Goal: Task Accomplishment & Management: Manage account settings

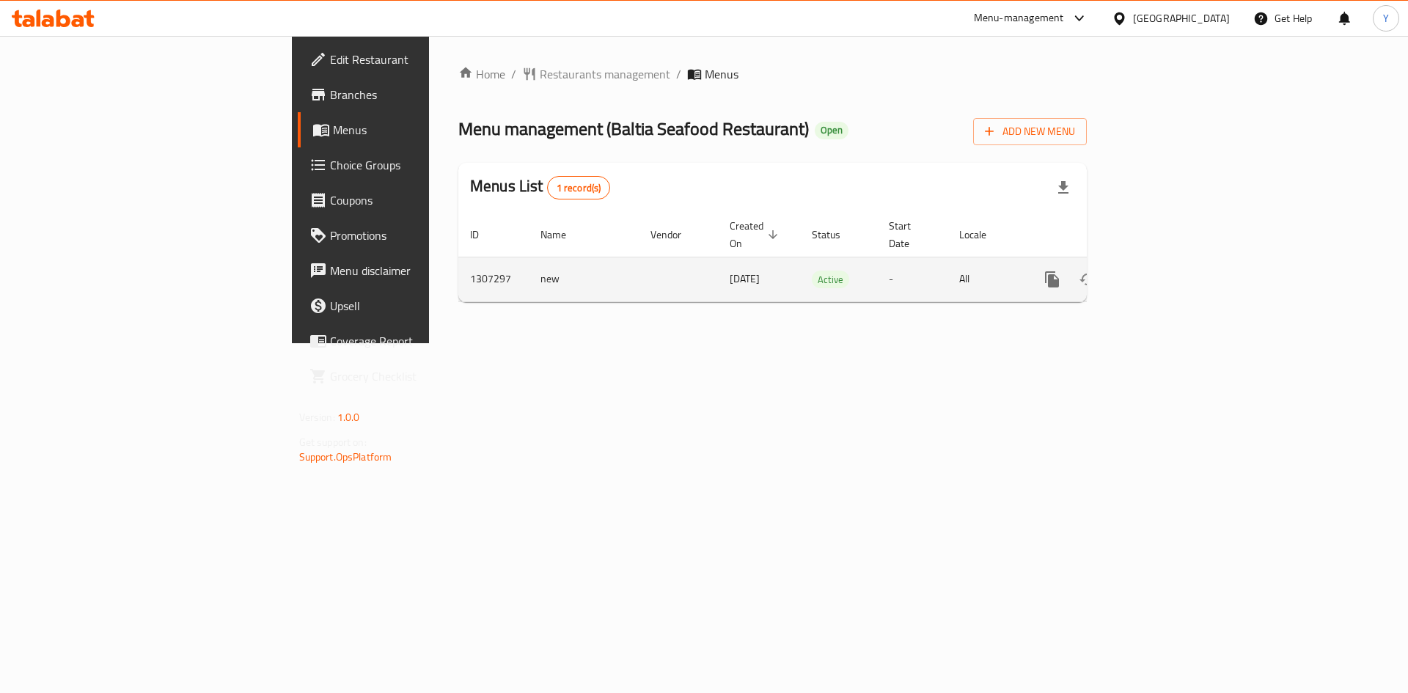
click at [1167, 271] on icon "enhanced table" at bounding box center [1158, 280] width 18 height 18
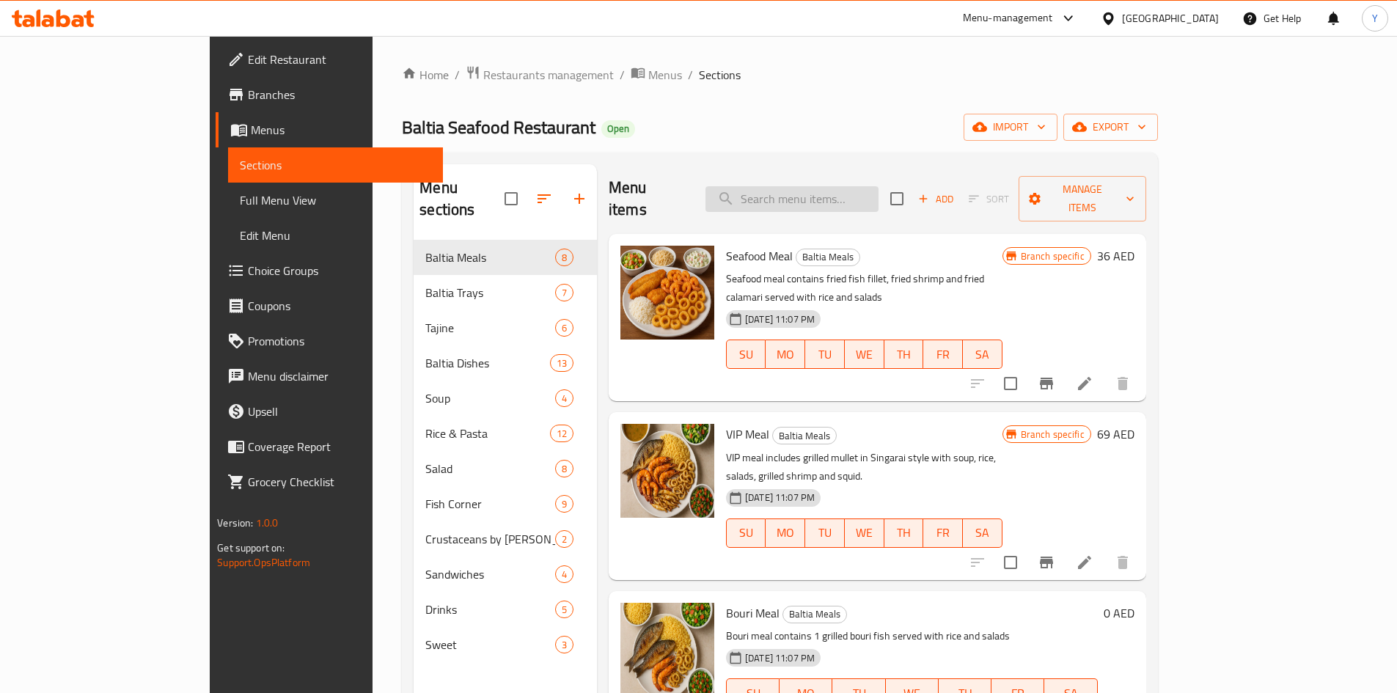
click at [796, 193] on input "search" at bounding box center [792, 199] width 173 height 26
paste input "[DATE] Tray"
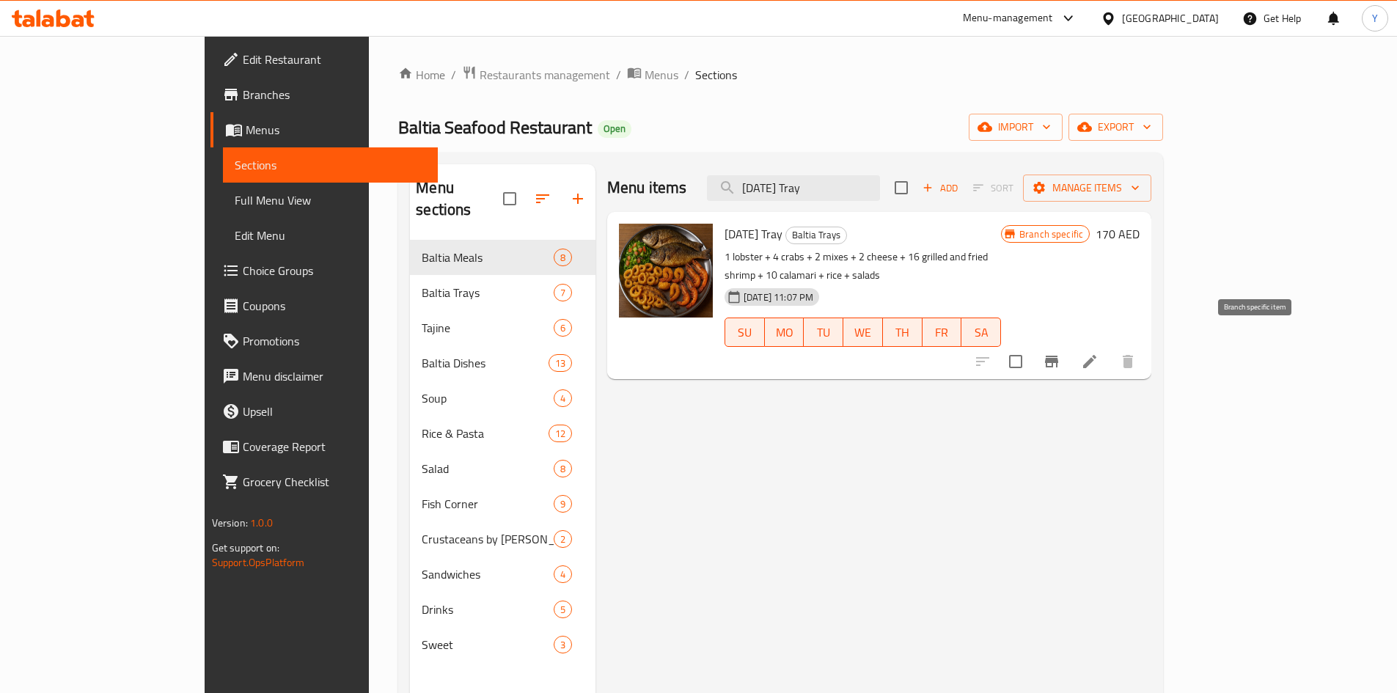
type input "[DATE] Tray"
click at [1058, 356] on icon "Branch-specific-item" at bounding box center [1051, 362] width 13 height 12
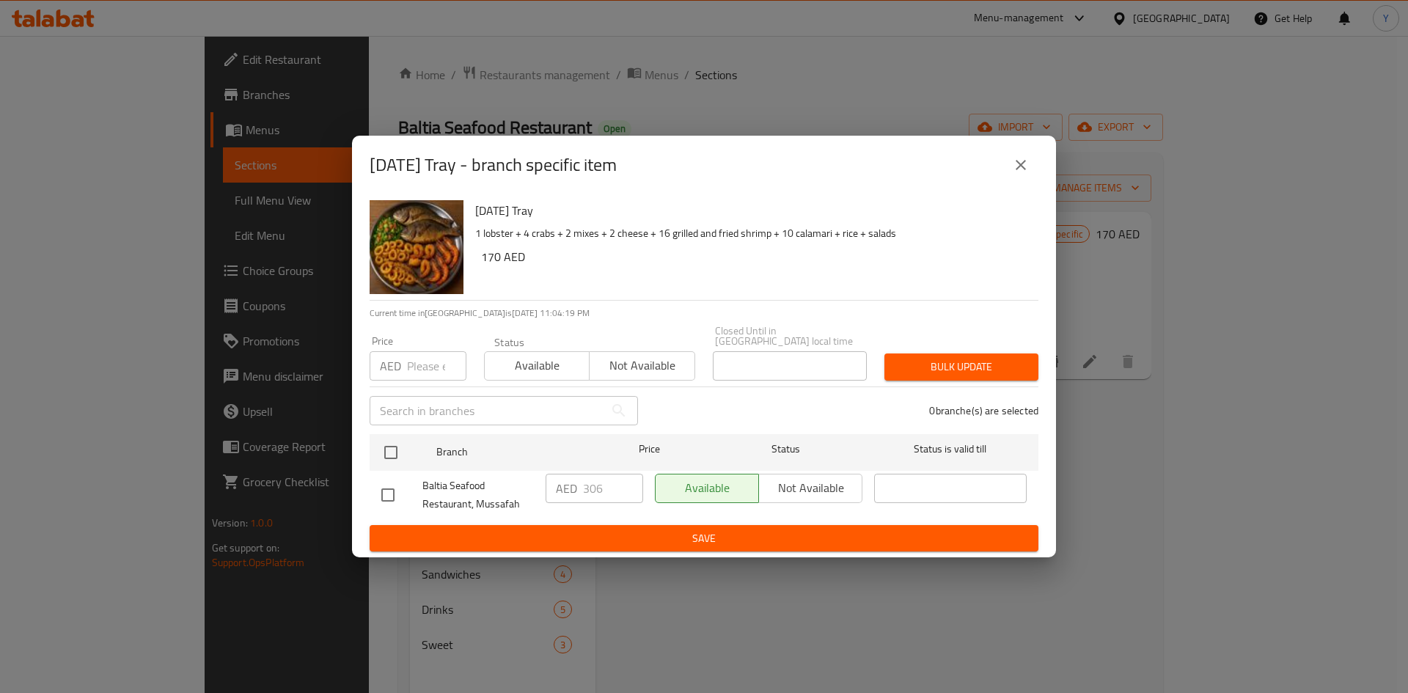
click at [1021, 166] on icon "close" at bounding box center [1021, 165] width 18 height 18
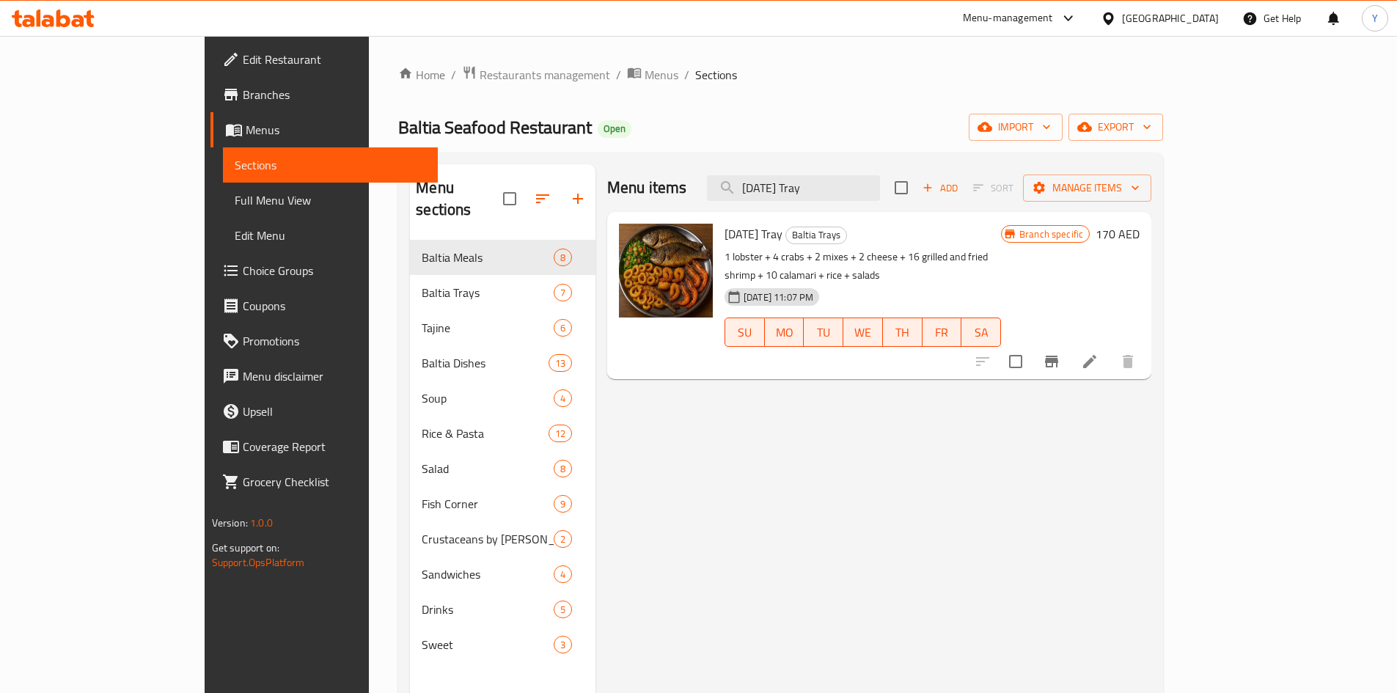
click at [1099, 353] on icon at bounding box center [1090, 362] width 18 height 18
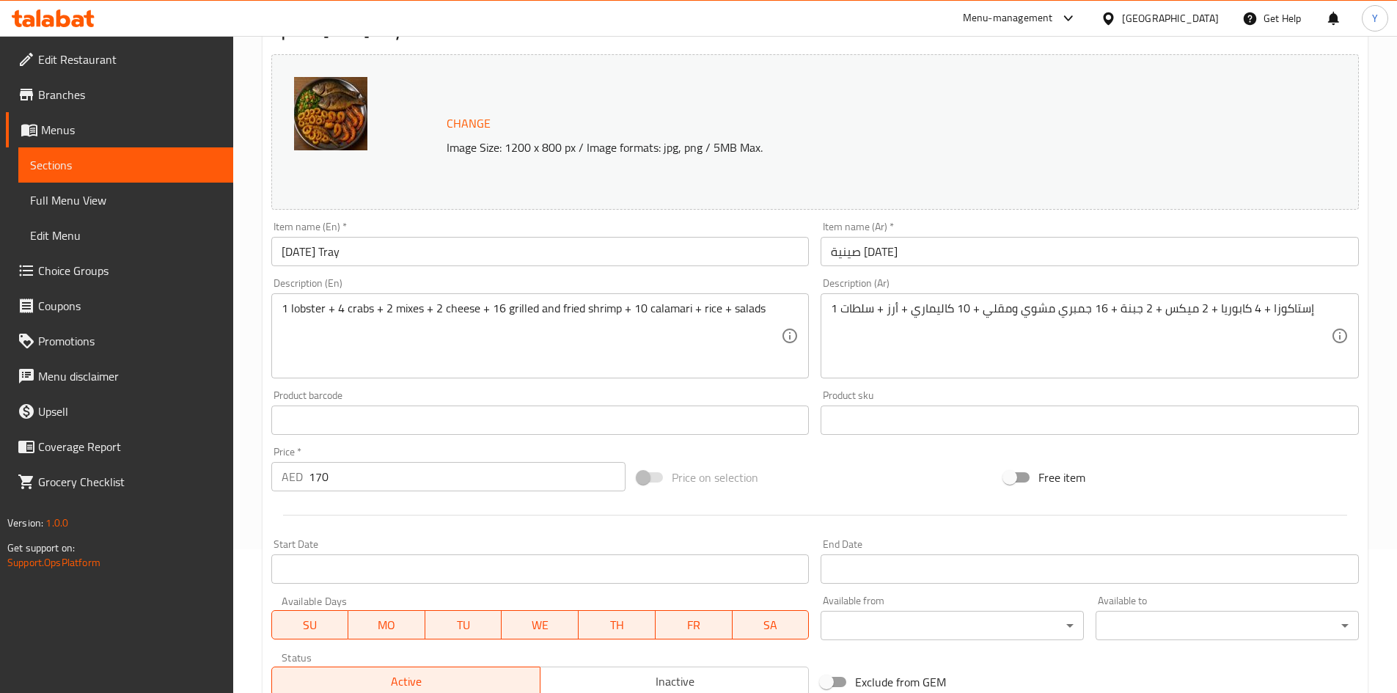
scroll to position [365, 0]
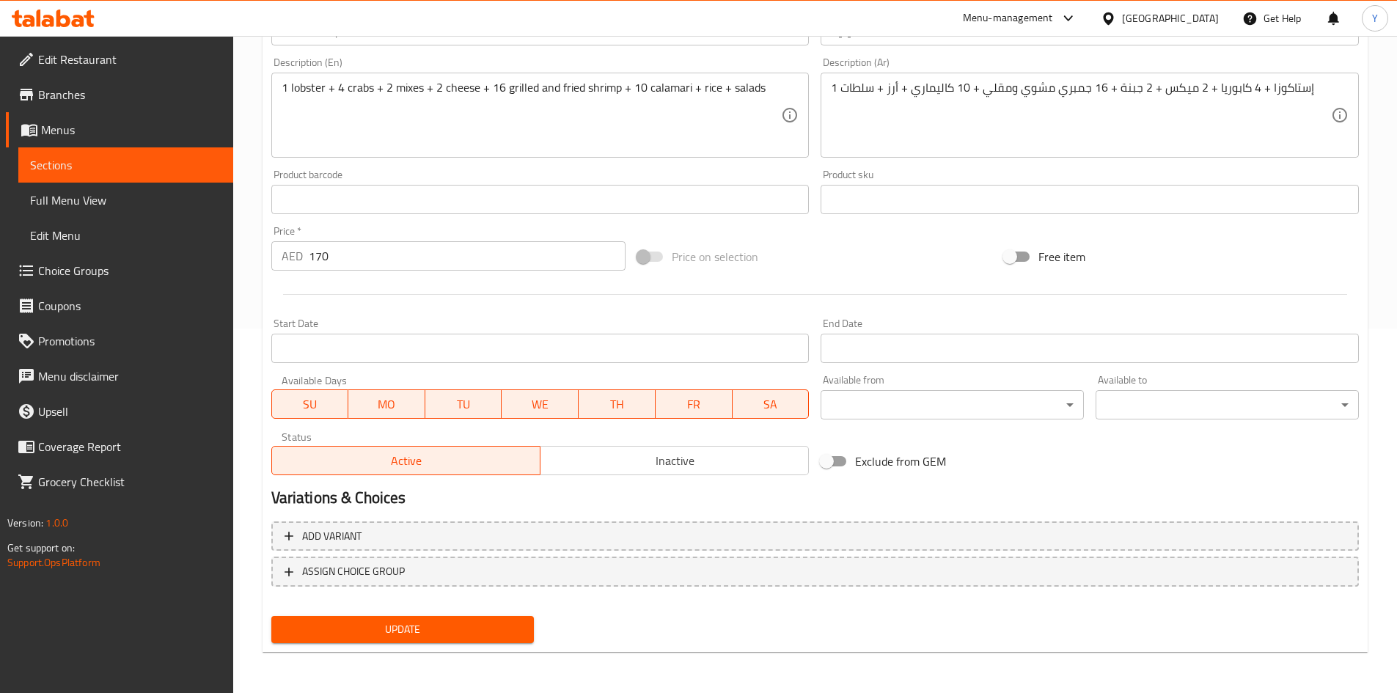
click at [769, 390] on button "SA" at bounding box center [771, 403] width 77 height 29
click at [712, 397] on span "FR" at bounding box center [694, 404] width 65 height 21
drag, startPoint x: 552, startPoint y: 408, endPoint x: 529, endPoint y: 408, distance: 22.7
click at [550, 408] on span "WE" at bounding box center [540, 404] width 65 height 21
drag, startPoint x: 484, startPoint y: 405, endPoint x: 430, endPoint y: 405, distance: 54.3
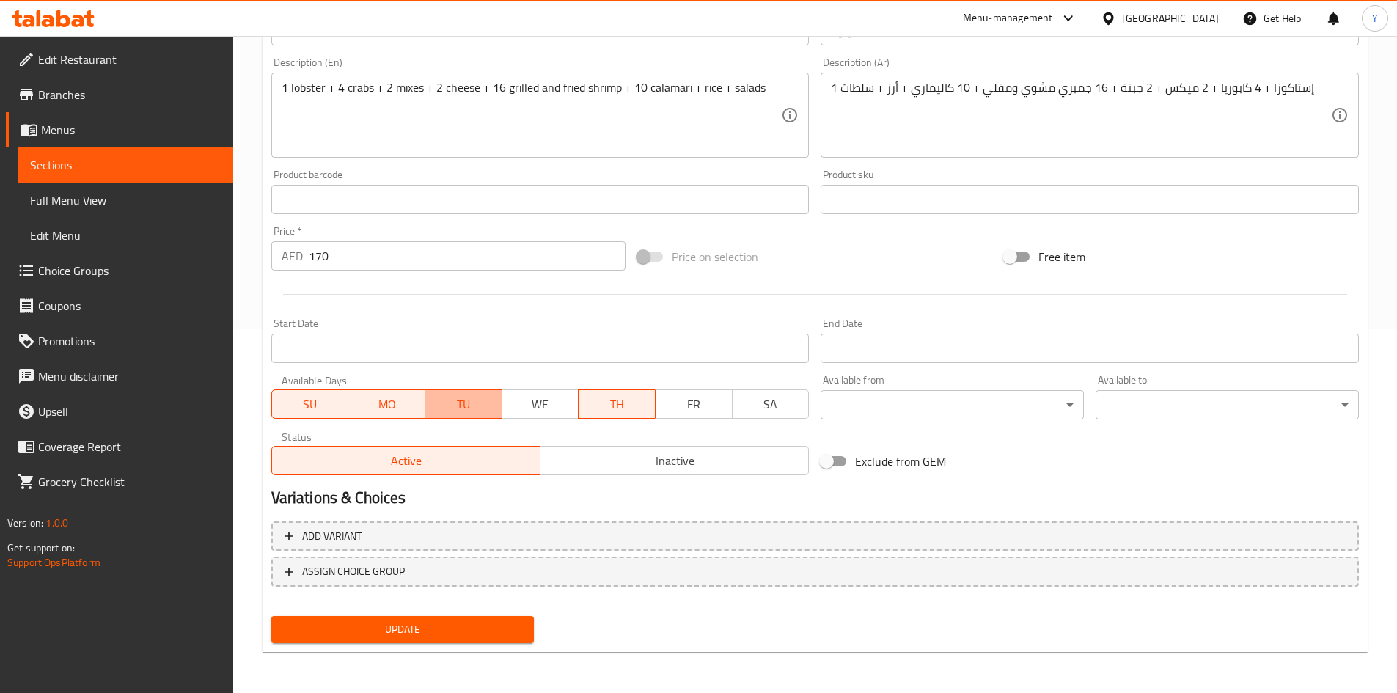
click at [473, 405] on span "TU" at bounding box center [463, 404] width 65 height 21
drag, startPoint x: 397, startPoint y: 402, endPoint x: 360, endPoint y: 402, distance: 36.7
click at [396, 402] on span "MO" at bounding box center [386, 404] width 65 height 21
click at [321, 402] on span "SU" at bounding box center [310, 404] width 65 height 21
click at [454, 626] on span "Update" at bounding box center [403, 630] width 240 height 18
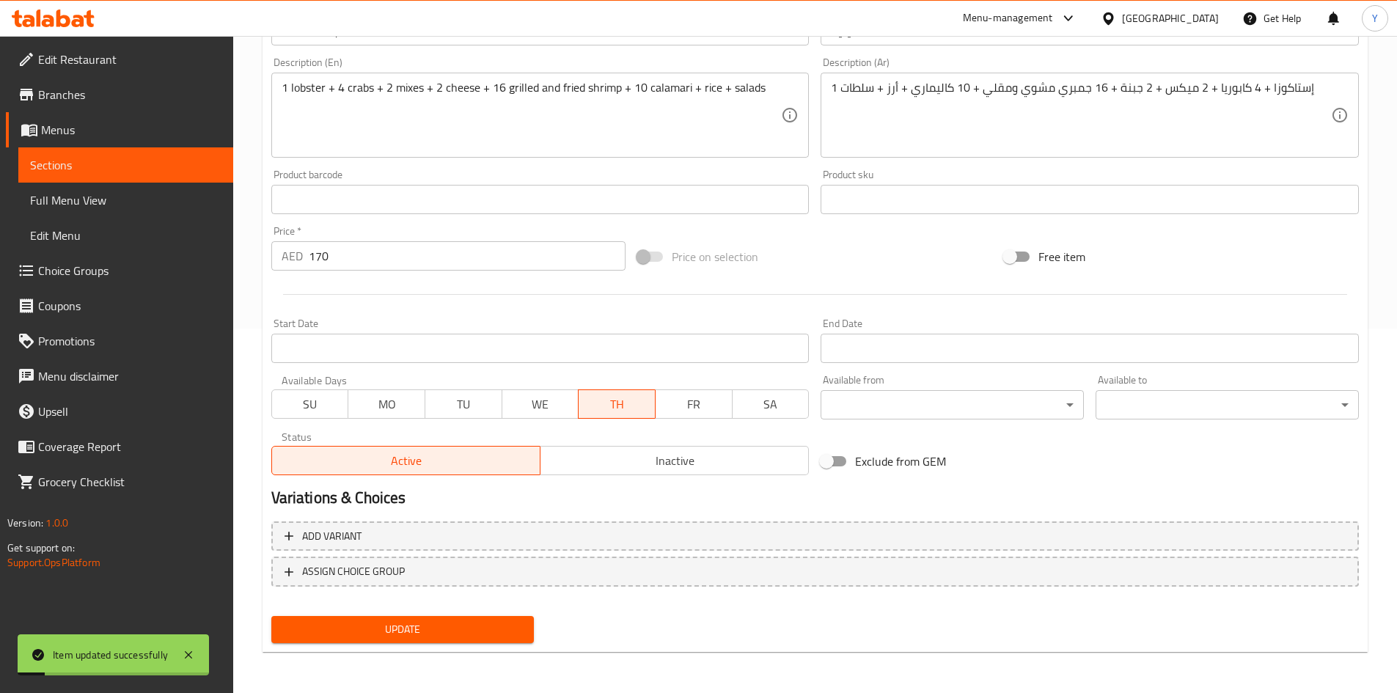
click at [116, 203] on span "Full Menu View" at bounding box center [125, 200] width 191 height 18
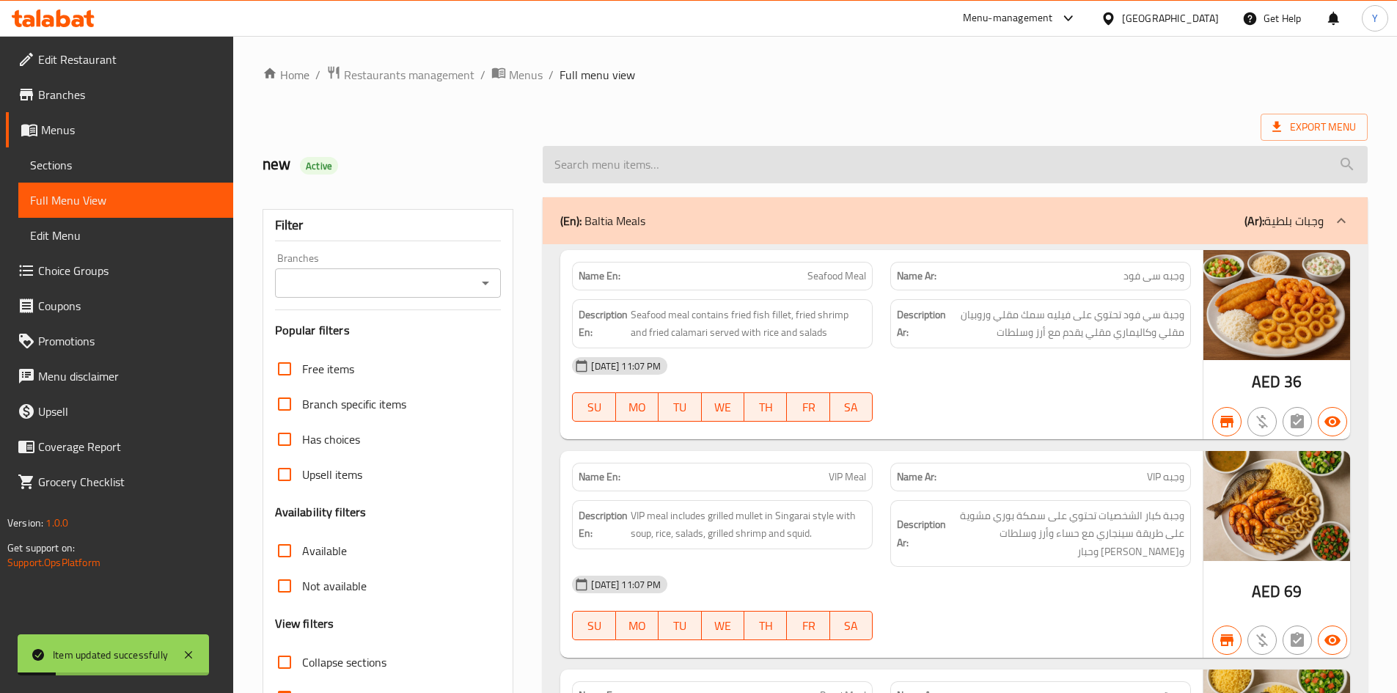
click at [706, 164] on input "search" at bounding box center [955, 164] width 825 height 37
paste input "[DATE] Tray"
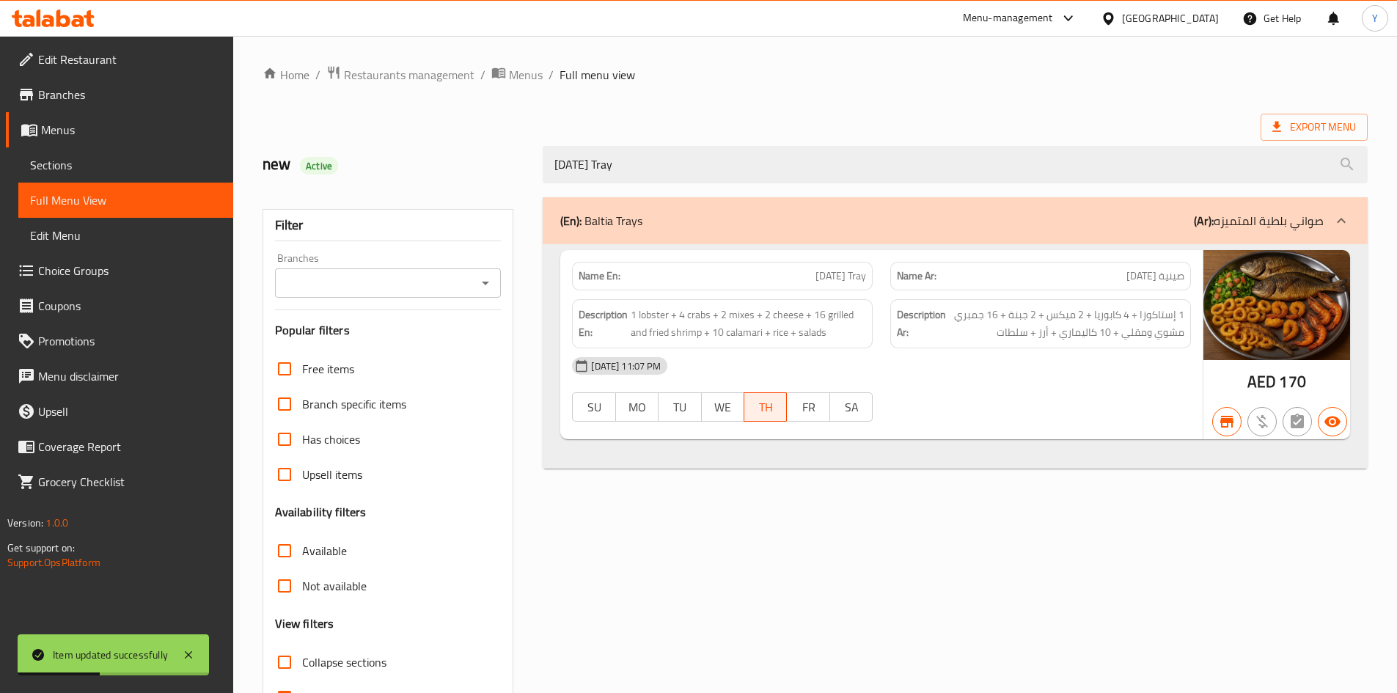
type input "[DATE] Tray"
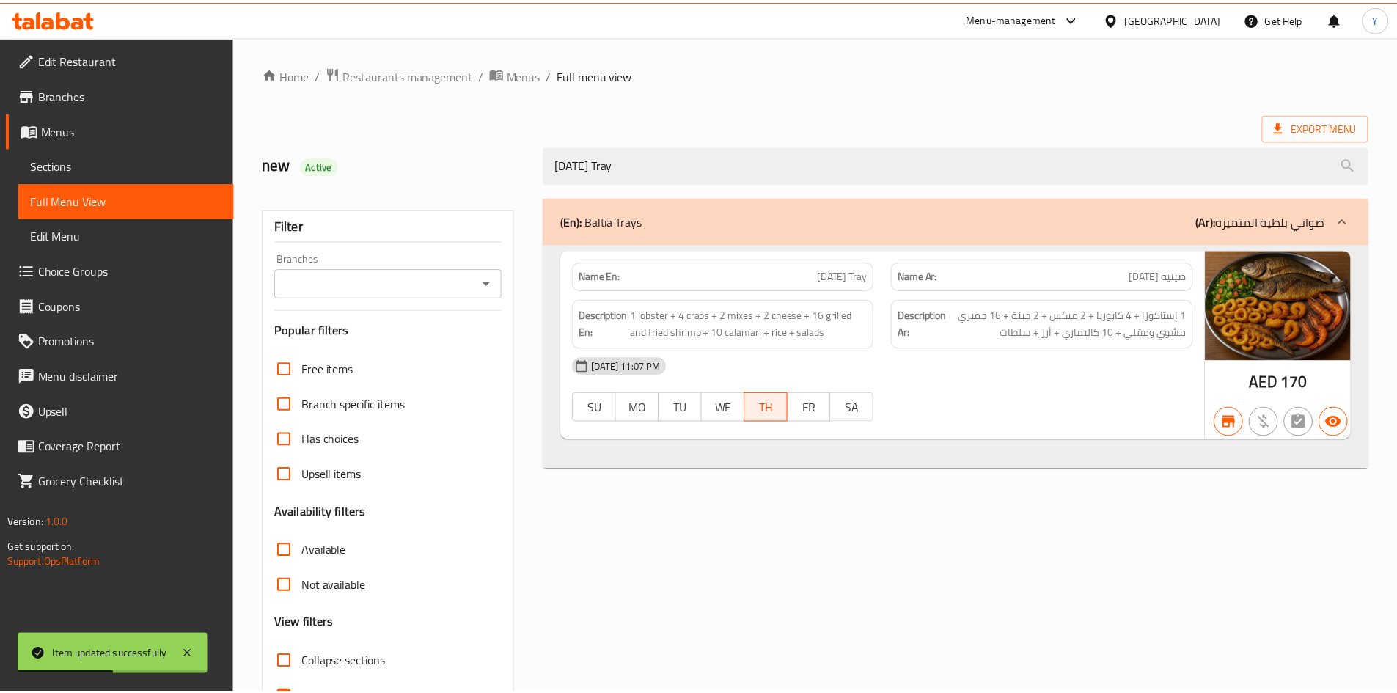
scroll to position [87, 0]
